Goal: Task Accomplishment & Management: Use online tool/utility

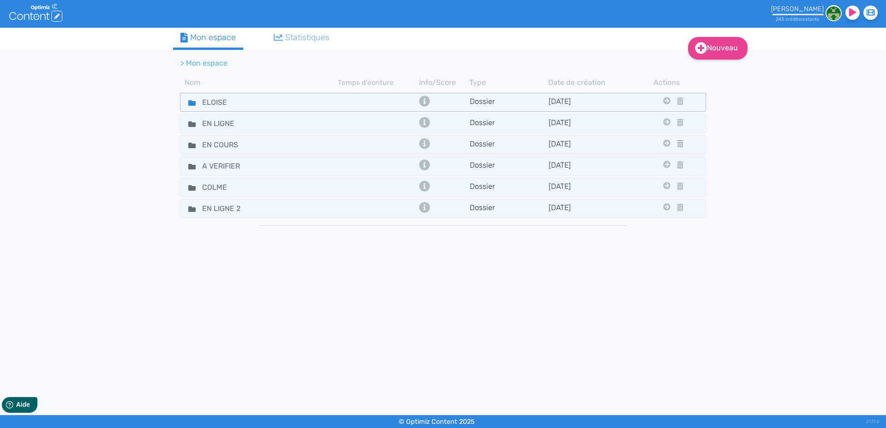
click at [191, 101] on icon at bounding box center [191, 103] width 7 height 6
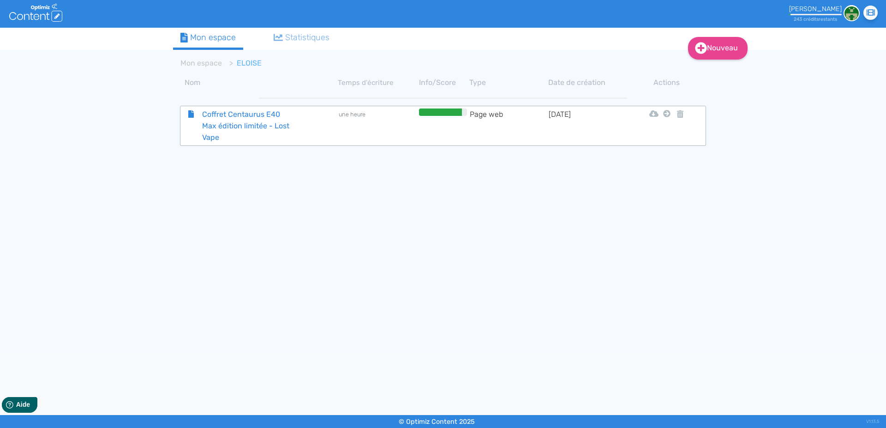
click at [230, 121] on span "Coffret Centaurus E40 Max édition limitée - Lost Vape" at bounding box center [247, 125] width 104 height 35
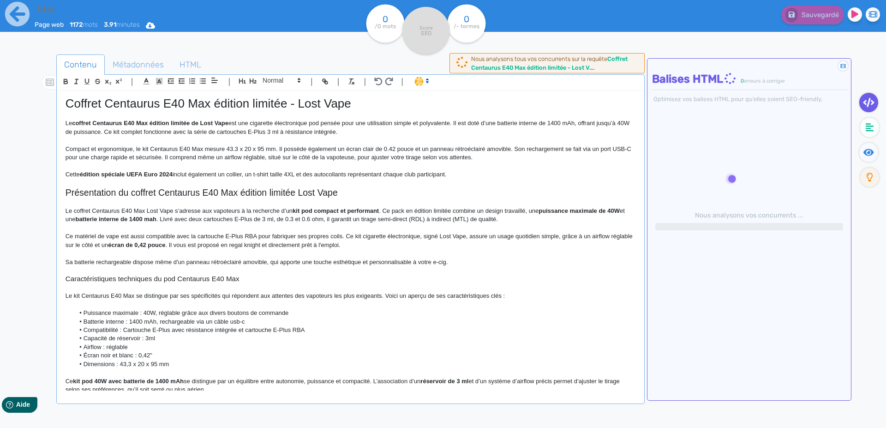
type input "Coffret Centaurus E40 Max édition limitée - Lost Vape"
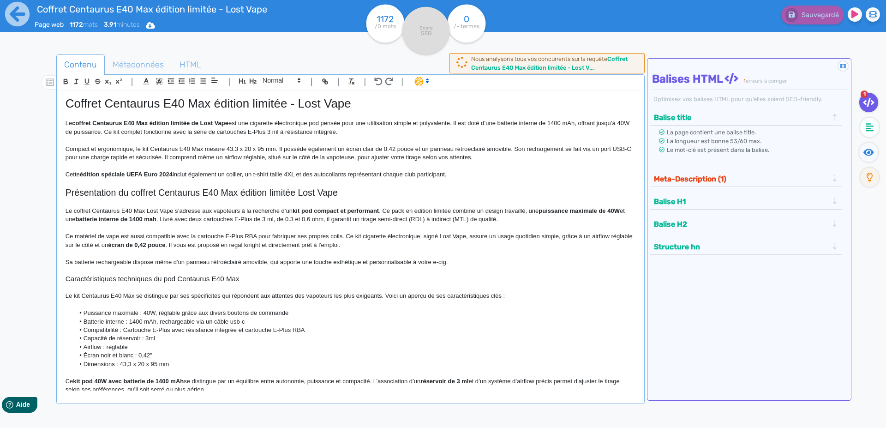
click at [168, 185] on p at bounding box center [351, 183] width 570 height 8
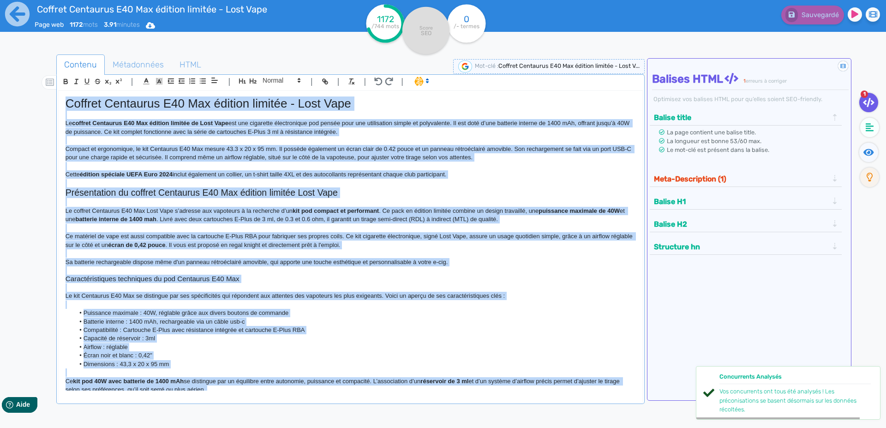
copy div "Loremip Dolorsita C95 Adi elitsed doeiusm - Temp Inci Ut laboree Doloremag A94 …"
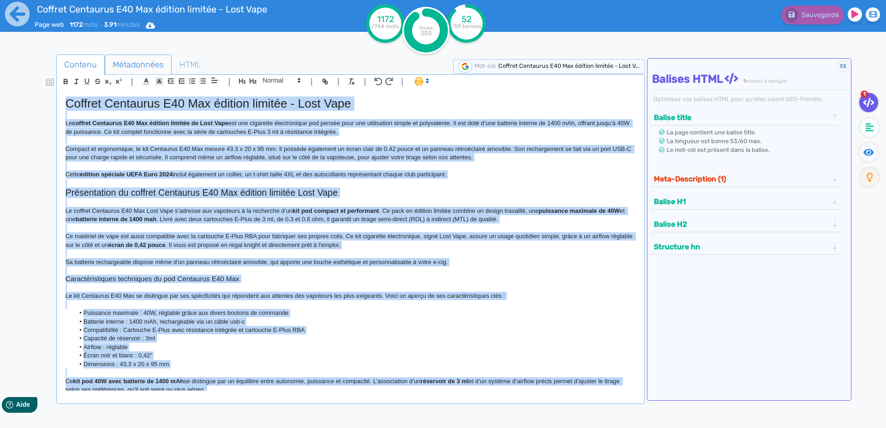
click at [134, 66] on span "Métadonnées" at bounding box center [138, 64] width 66 height 25
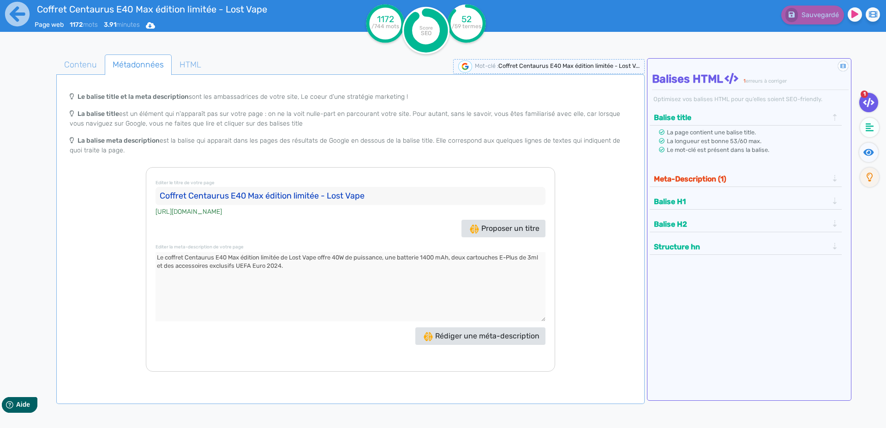
click at [174, 198] on input "Coffret Centaurus E40 Max édition limitée - Lost Vape" at bounding box center [350, 196] width 390 height 18
drag, startPoint x: 268, startPoint y: 272, endPoint x: 277, endPoint y: 264, distance: 11.8
click at [269, 270] on textarea at bounding box center [350, 286] width 390 height 69
click at [20, 14] on icon at bounding box center [17, 13] width 25 height 25
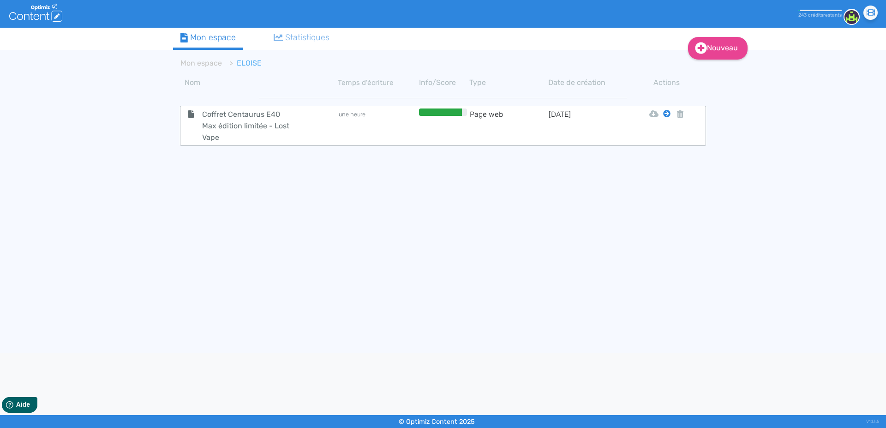
click at [668, 114] on icon at bounding box center [666, 113] width 7 height 7
click at [667, 114] on icon at bounding box center [666, 113] width 7 height 7
click at [664, 136] on button "Mon Espace" at bounding box center [662, 136] width 79 height 15
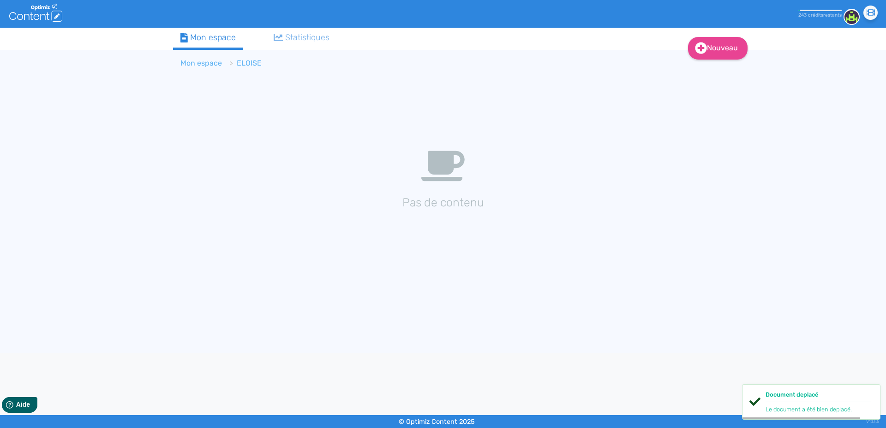
click at [204, 62] on link "Mon espace" at bounding box center [201, 63] width 42 height 9
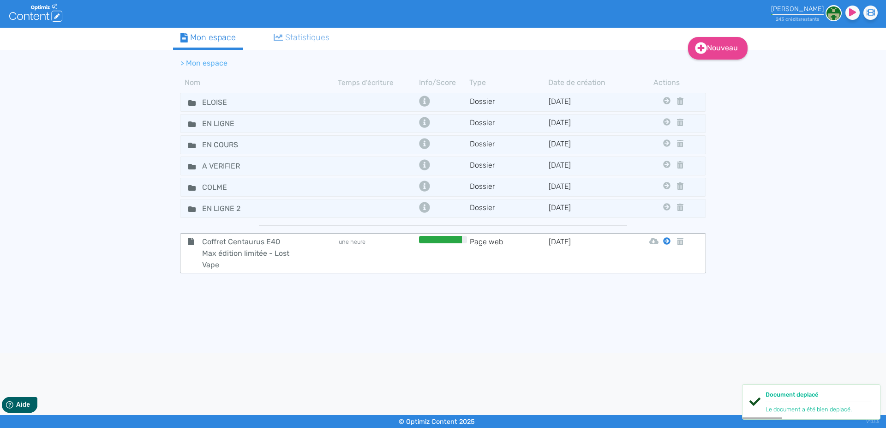
click at [668, 241] on icon at bounding box center [666, 240] width 7 height 7
drag, startPoint x: 663, startPoint y: 339, endPoint x: 662, endPoint y: 333, distance: 6.6
click at [665, 338] on button "En Ligne 2" at bounding box center [660, 337] width 74 height 15
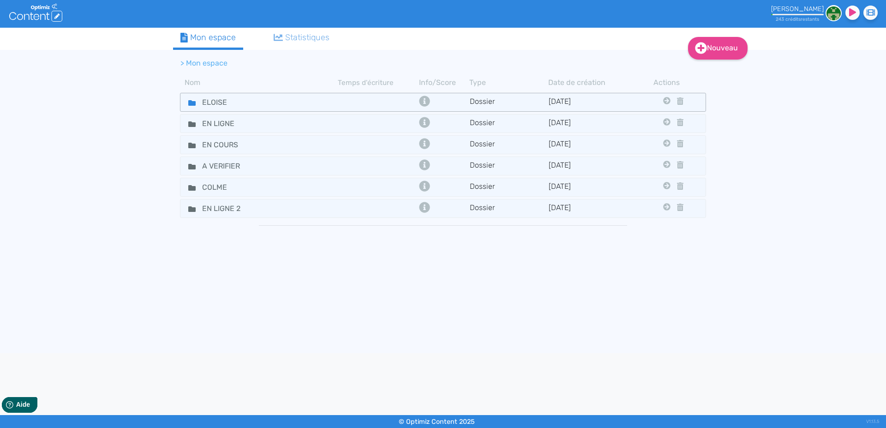
click at [187, 103] on fa-icon at bounding box center [188, 102] width 14 height 13
click at [119, 107] on div "Nouveau Contenu Dossier Mon espace Statistiques > Mon espace Nom Temps d'écritu…" at bounding box center [443, 190] width 886 height 325
